Goal: Task Accomplishment & Management: Complete application form

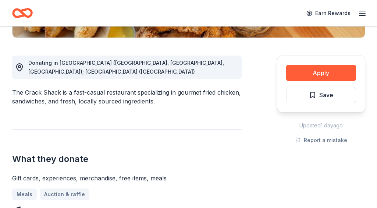
scroll to position [186, 0]
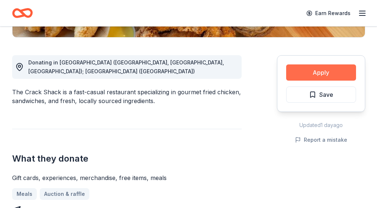
click at [315, 74] on button "Apply" at bounding box center [322, 72] width 70 height 16
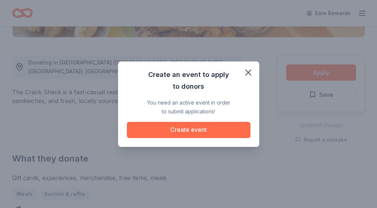
click at [190, 127] on button "Create event" at bounding box center [189, 130] width 124 height 16
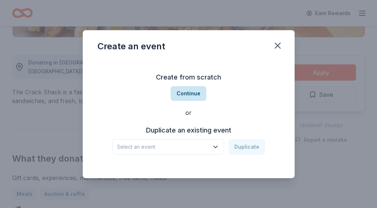
click at [188, 91] on button "Continue" at bounding box center [189, 93] width 36 height 15
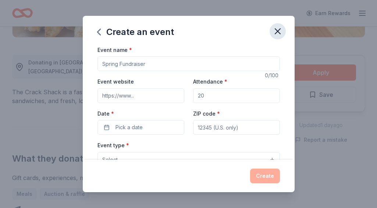
click at [278, 31] on icon "button" at bounding box center [277, 31] width 5 height 5
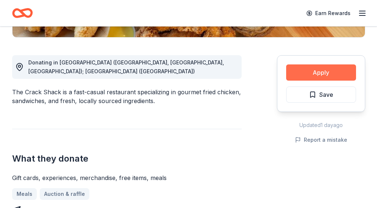
click at [301, 71] on button "Apply" at bounding box center [322, 72] width 70 height 16
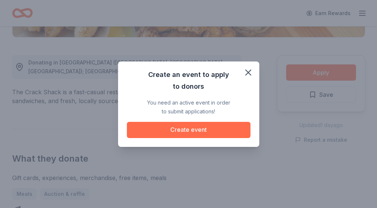
click at [188, 129] on button "Create event" at bounding box center [189, 130] width 124 height 16
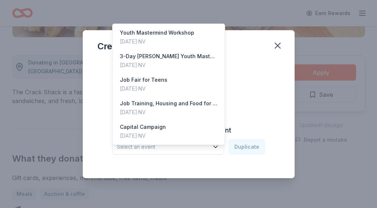
click at [219, 145] on icon "button" at bounding box center [215, 146] width 7 height 7
click at [277, 46] on div "Create an event Create from scratch Continue or Duplicate an existing event Sel…" at bounding box center [189, 104] width 212 height 148
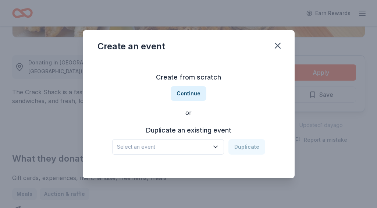
click at [277, 46] on icon "button" at bounding box center [277, 45] width 5 height 5
